Goal: Transaction & Acquisition: Purchase product/service

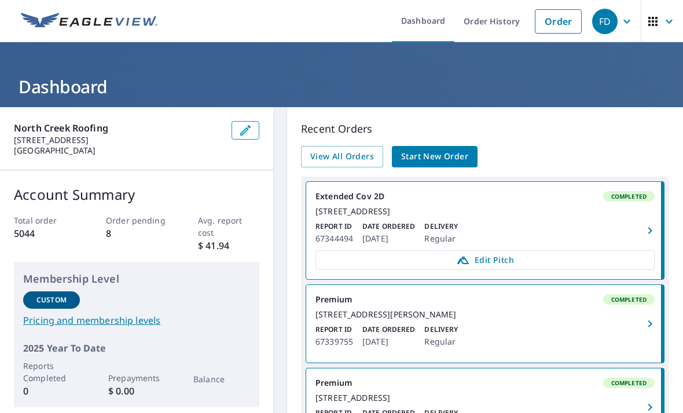
click at [440, 160] on span "Start New Order" at bounding box center [434, 156] width 67 height 14
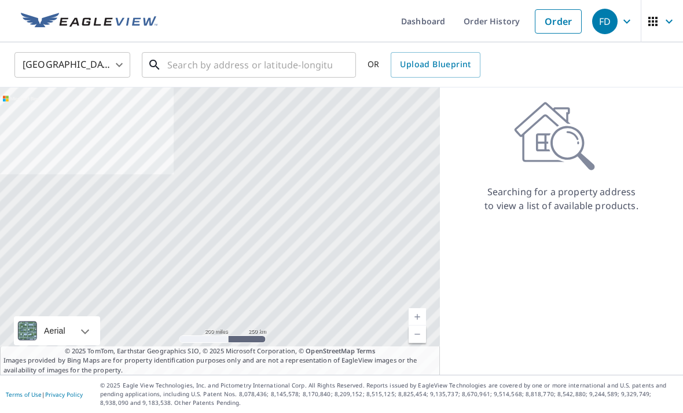
click at [238, 62] on input "text" at bounding box center [249, 65] width 165 height 32
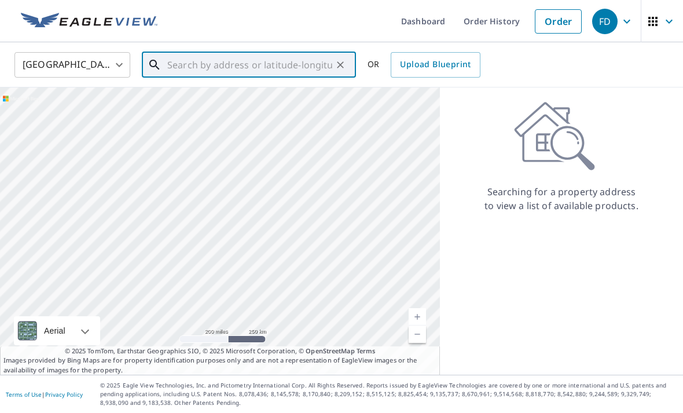
click at [194, 64] on input "text" at bounding box center [249, 65] width 165 height 32
paste input "[STREET_ADDRESS]"
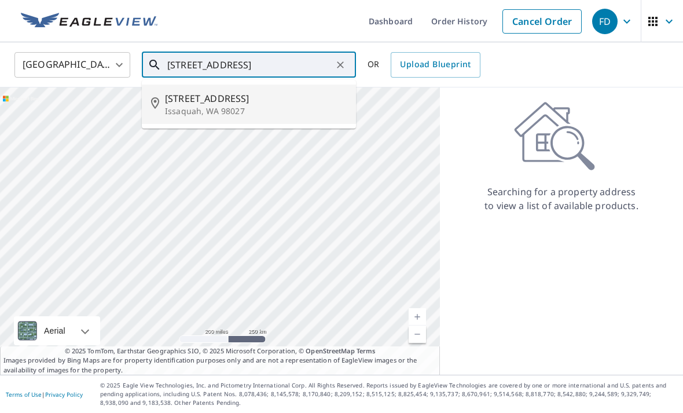
click at [218, 101] on span "[STREET_ADDRESS]" at bounding box center [256, 98] width 182 height 14
type input "[STREET_ADDRESS]"
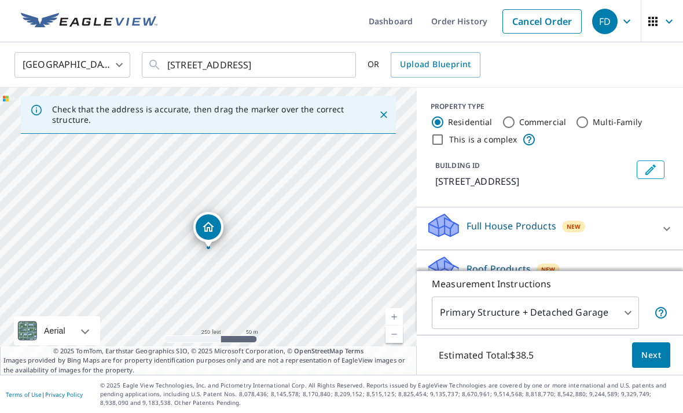
click at [655, 362] on span "Next" at bounding box center [651, 355] width 20 height 14
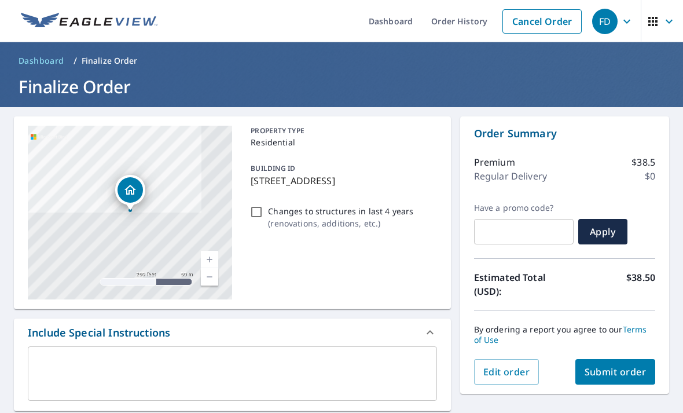
click at [627, 373] on span "Submit order" at bounding box center [615, 371] width 62 height 13
checkbox input "true"
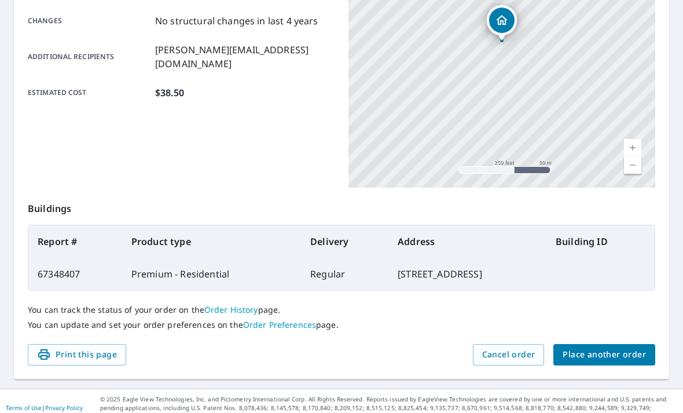
scroll to position [240, 0]
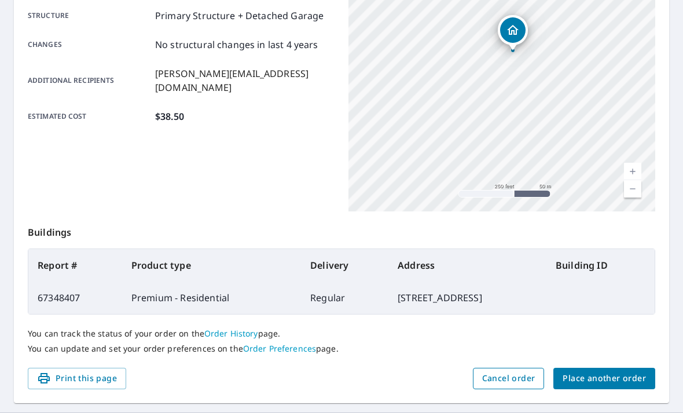
click at [522, 376] on span "Cancel order" at bounding box center [508, 378] width 53 height 14
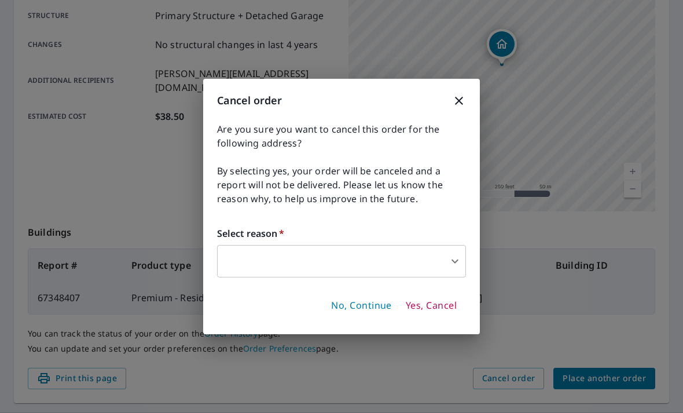
click at [433, 306] on span "Yes, Cancel" at bounding box center [431, 305] width 51 height 13
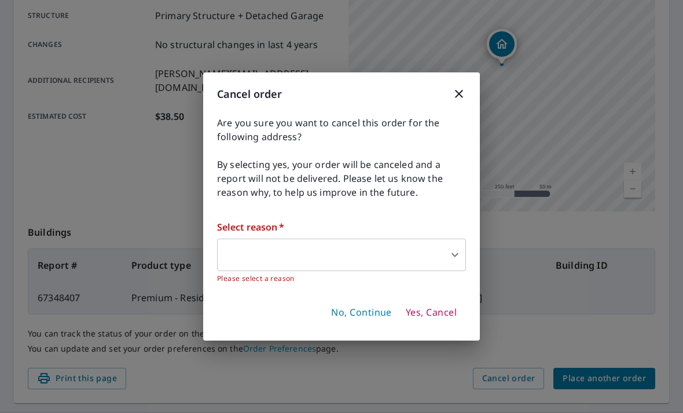
click at [442, 254] on body "FD FD Dashboard Order History Order FD Order Submitted Order details Product ty…" at bounding box center [341, 206] width 683 height 413
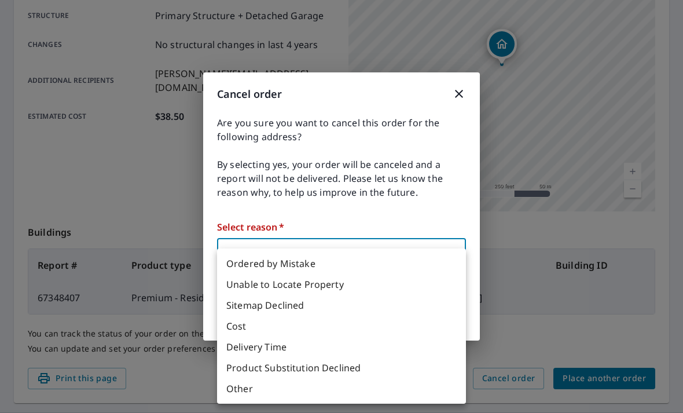
click at [303, 388] on li "Other" at bounding box center [341, 388] width 249 height 21
type input "36"
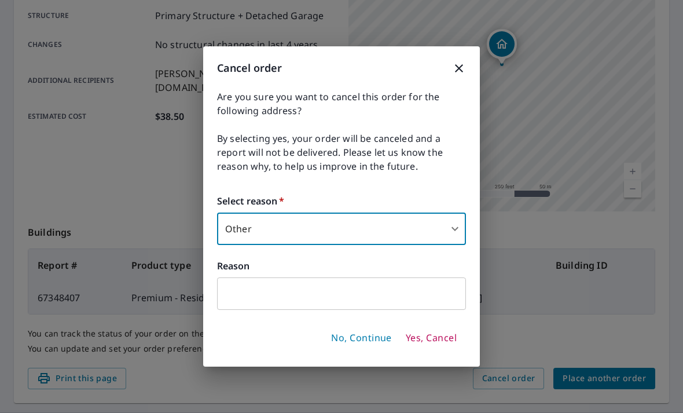
click at [438, 334] on span "Yes, Cancel" at bounding box center [431, 338] width 51 height 13
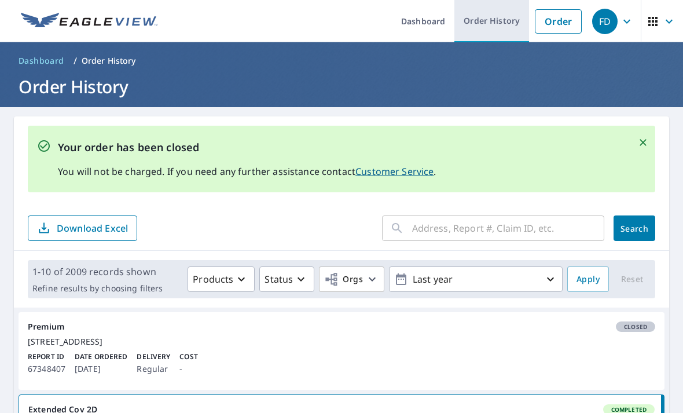
click at [487, 26] on link "Order History" at bounding box center [491, 21] width 75 height 42
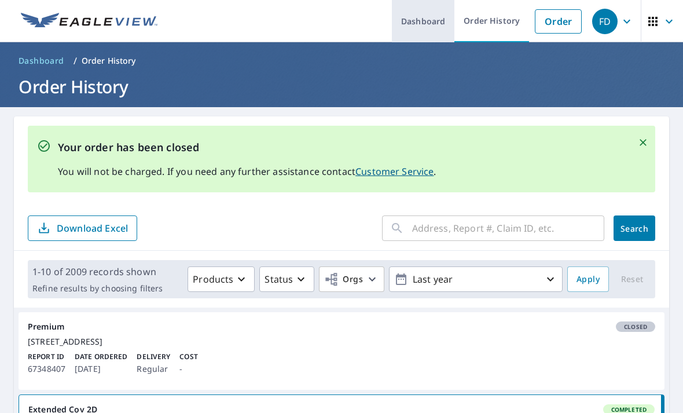
click at [440, 25] on link "Dashboard" at bounding box center [423, 21] width 62 height 42
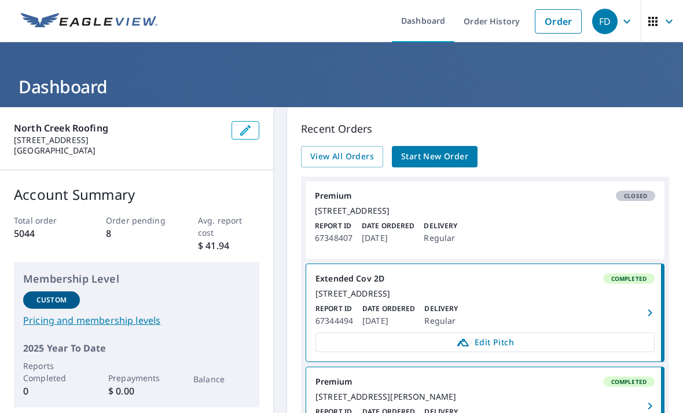
click at [447, 154] on span "Start New Order" at bounding box center [434, 156] width 67 height 14
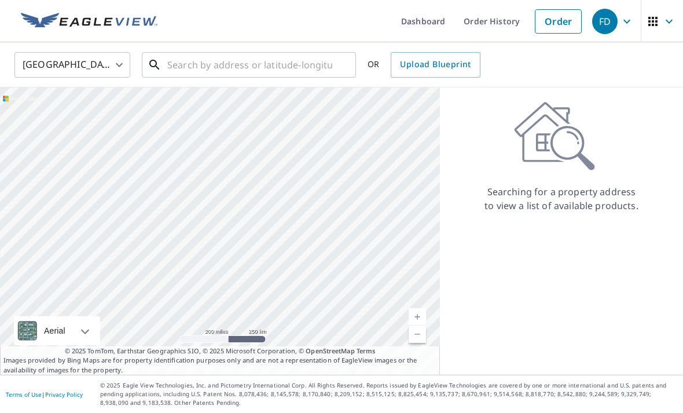
click at [208, 66] on input "text" at bounding box center [249, 65] width 165 height 32
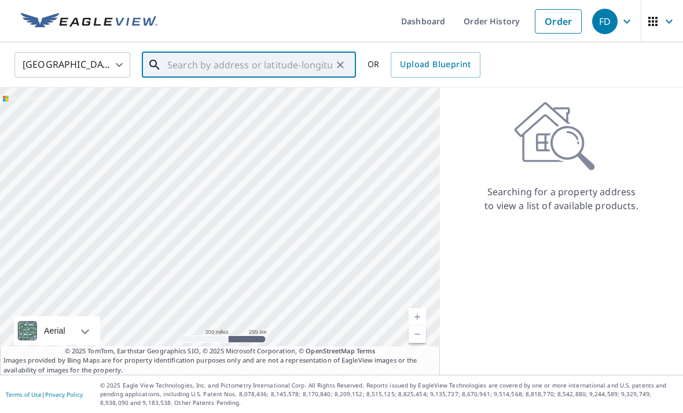
click at [181, 71] on input "text" at bounding box center [249, 65] width 165 height 32
paste input "[STREET_ADDRESS]"
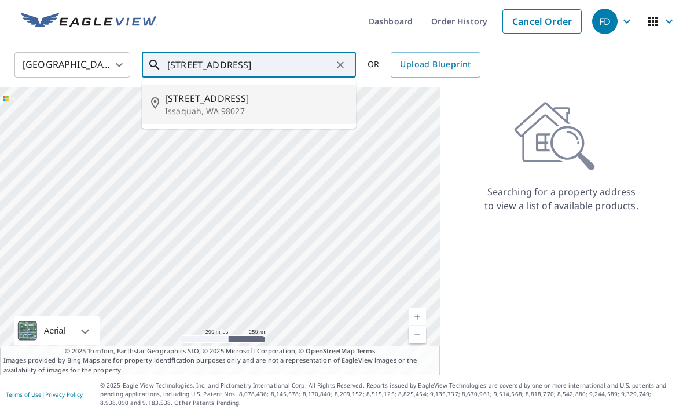
click at [248, 95] on span "[STREET_ADDRESS]" at bounding box center [256, 98] width 182 height 14
type input "[STREET_ADDRESS]"
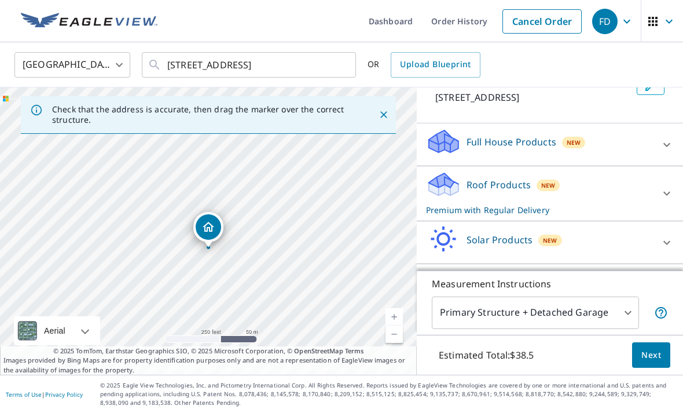
scroll to position [83, 0]
click at [647, 362] on span "Next" at bounding box center [651, 355] width 20 height 14
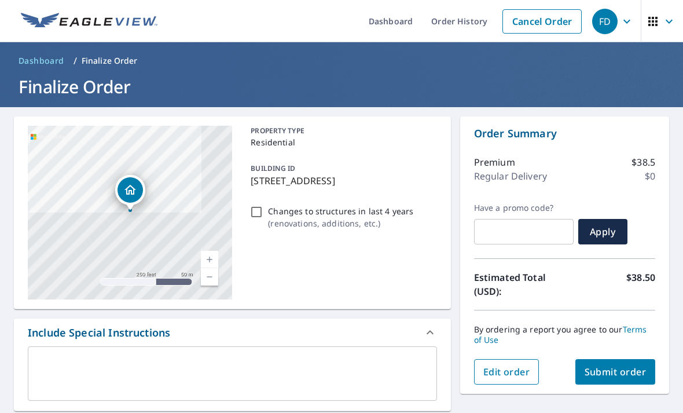
click at [506, 365] on span "Edit order" at bounding box center [506, 371] width 47 height 13
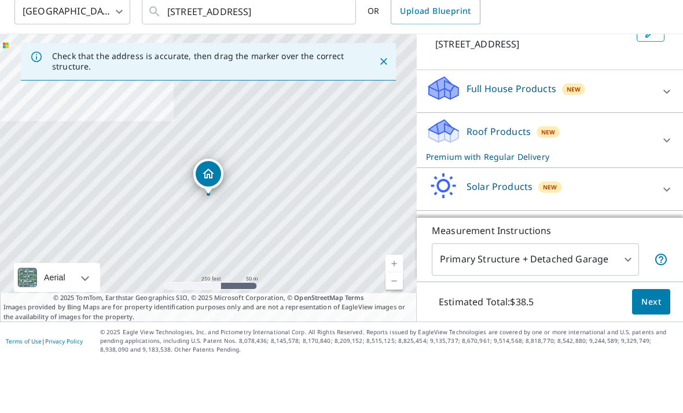
scroll to position [83, 0]
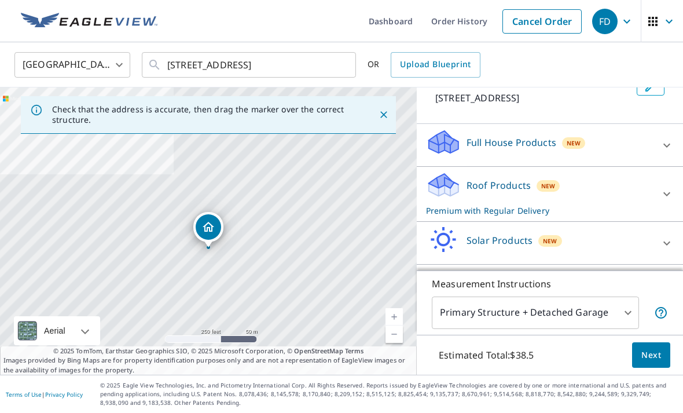
click at [651, 352] on span "Next" at bounding box center [651, 355] width 20 height 14
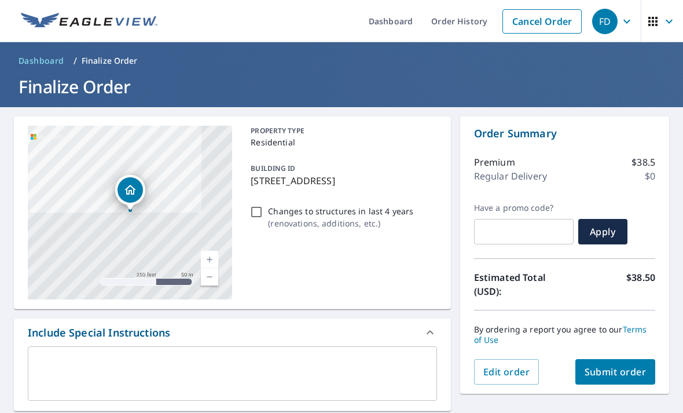
click at [518, 169] on p "Regular Delivery" at bounding box center [510, 176] width 73 height 14
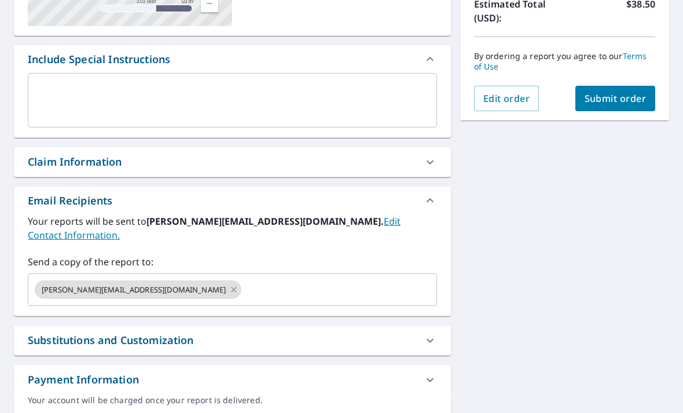
scroll to position [273, 0]
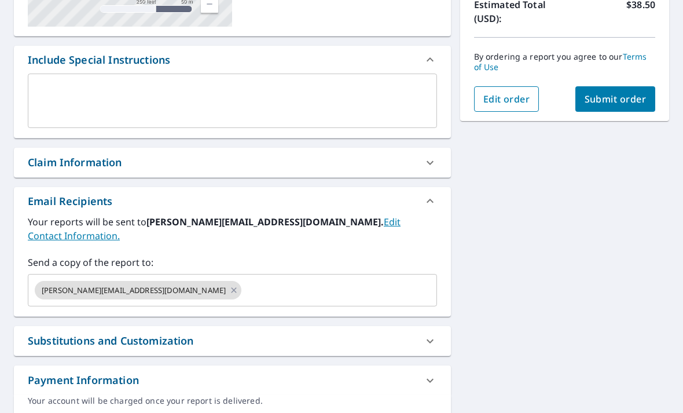
click at [518, 93] on span "Edit order" at bounding box center [506, 99] width 47 height 13
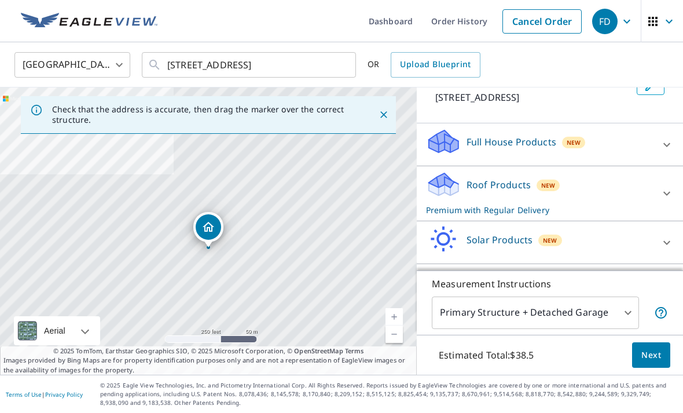
scroll to position [83, 0]
click at [629, 302] on body "FD FD Dashboard Order History Cancel Order FD [GEOGRAPHIC_DATA] US ​ [STREET_AD…" at bounding box center [341, 206] width 683 height 413
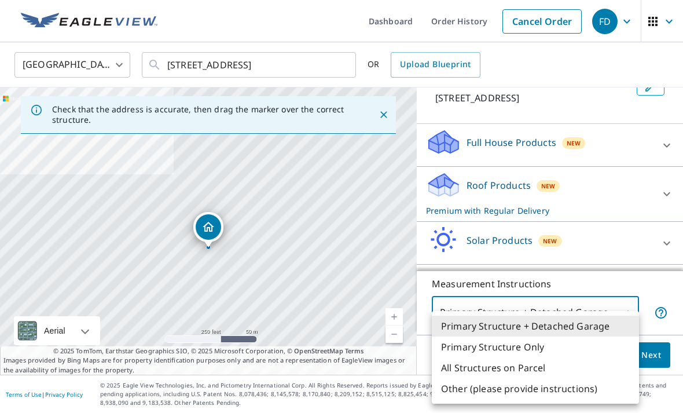
click at [581, 320] on li "Primary Structure + Detached Garage" at bounding box center [535, 325] width 207 height 21
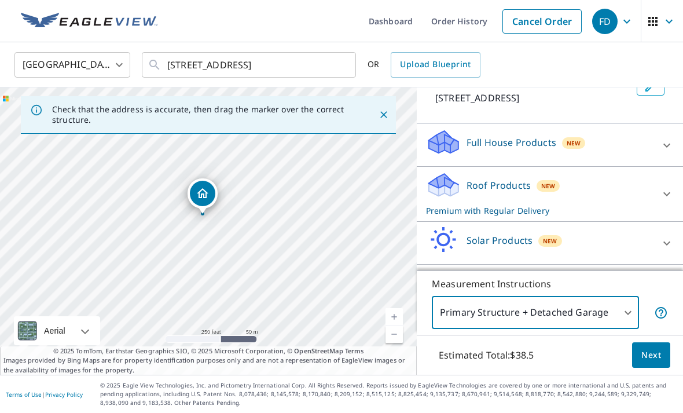
click at [540, 352] on p "Estimated Total: $38.5" at bounding box center [485, 354] width 113 height 25
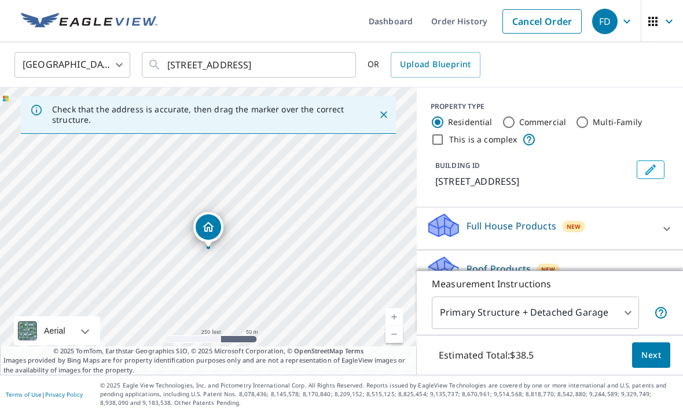
scroll to position [0, 0]
click at [647, 170] on icon "Edit building 1" at bounding box center [650, 170] width 14 height 14
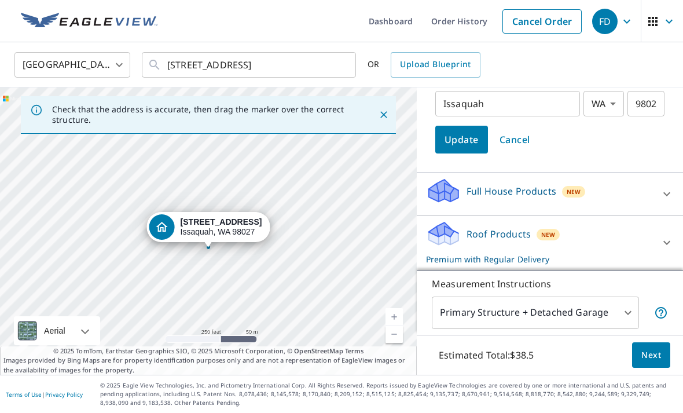
click at [524, 143] on span "Cancel" at bounding box center [514, 139] width 31 height 16
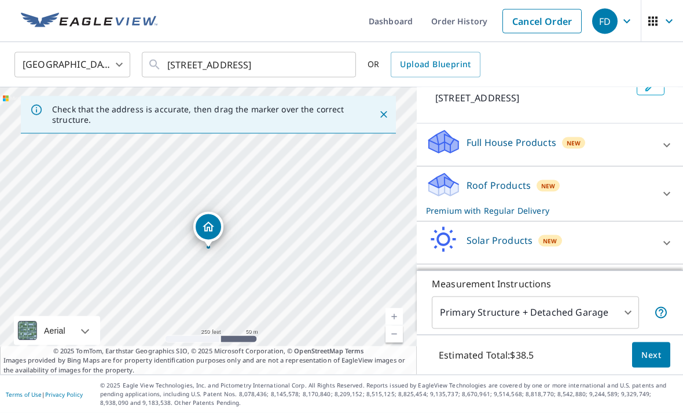
scroll to position [37, 0]
click at [658, 180] on div at bounding box center [667, 194] width 28 height 28
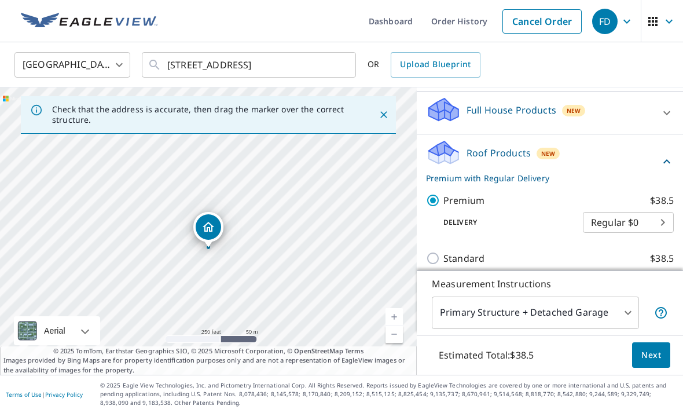
scroll to position [124, 0]
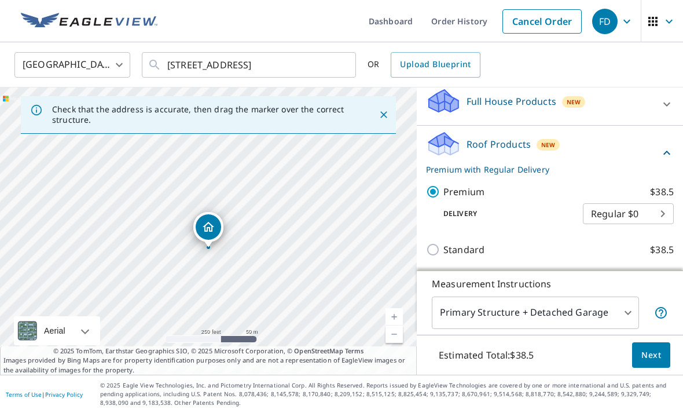
click at [663, 172] on body "FD FD Dashboard Order History Cancel Order FD [GEOGRAPHIC_DATA] US ​ [STREET_AD…" at bounding box center [341, 206] width 683 height 413
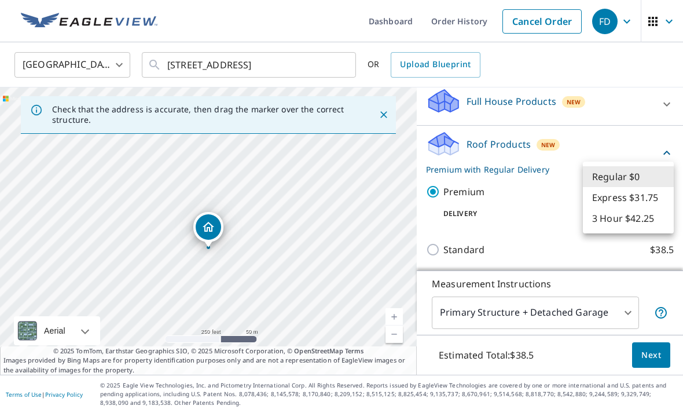
click at [632, 218] on li "3 Hour $42.25" at bounding box center [628, 218] width 91 height 21
type input "7"
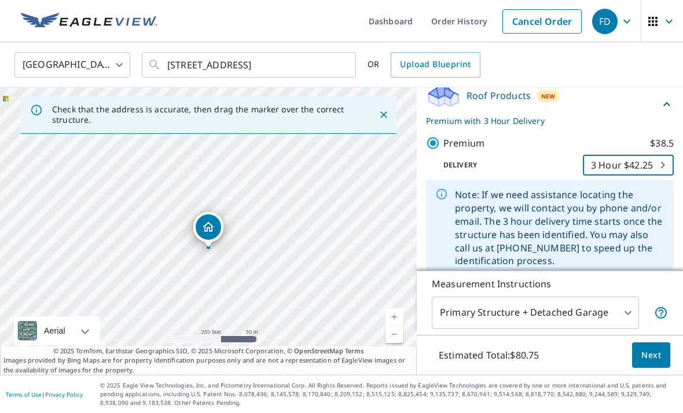
scroll to position [177, 0]
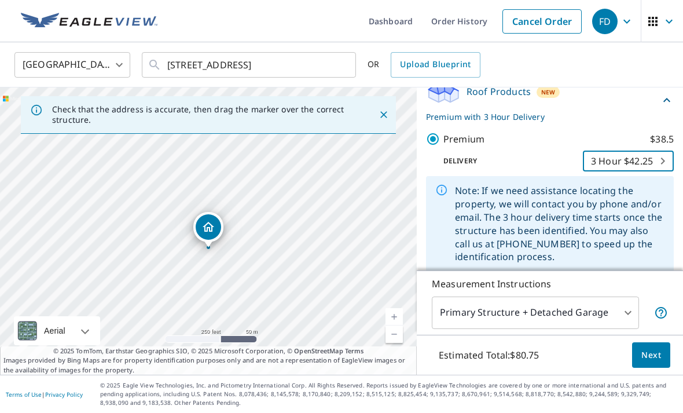
click at [653, 360] on span "Next" at bounding box center [651, 355] width 20 height 14
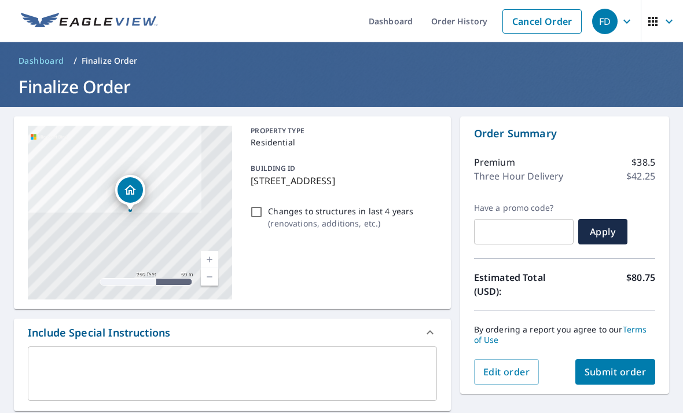
click at [632, 365] on span "Submit order" at bounding box center [615, 371] width 62 height 13
checkbox input "true"
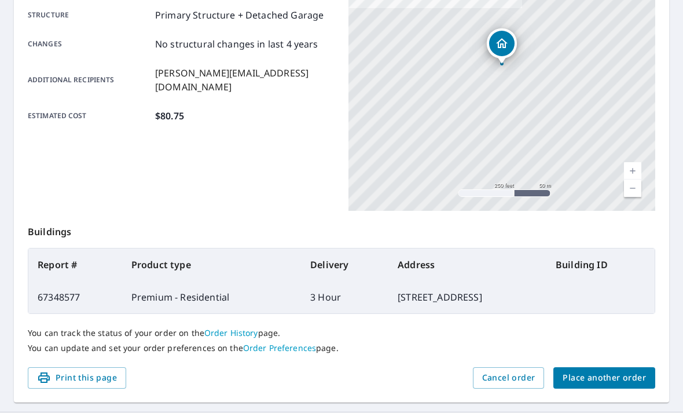
scroll to position [240, 0]
click at [620, 371] on span "Place another order" at bounding box center [603, 378] width 83 height 14
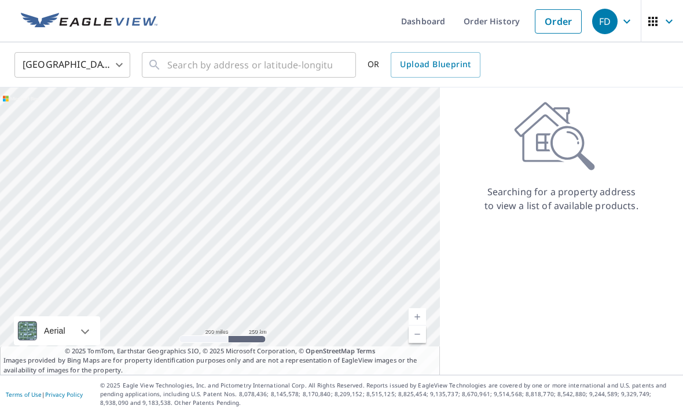
click at [42, 26] on img at bounding box center [89, 21] width 137 height 17
